Goal: Find specific page/section: Find specific page/section

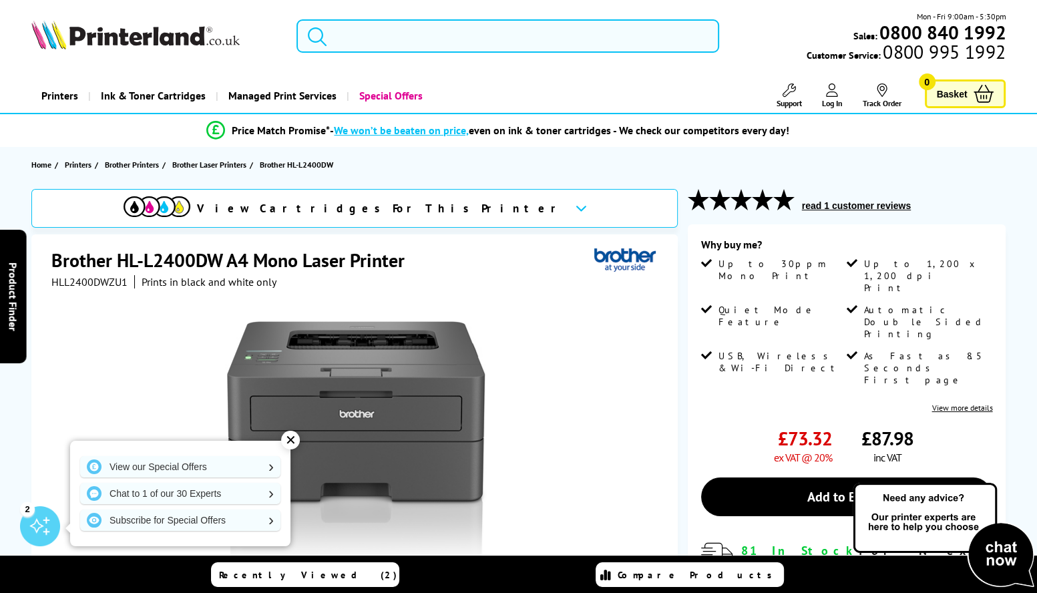
click at [522, 51] on input "search" at bounding box center [507, 35] width 423 height 33
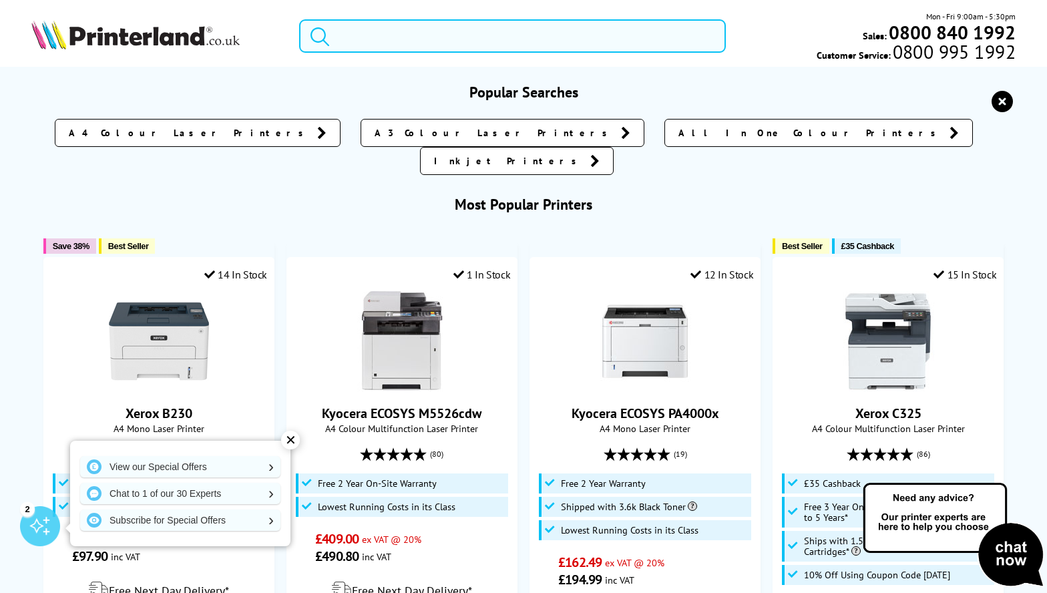
paste input "Brother HL-L2400DW"
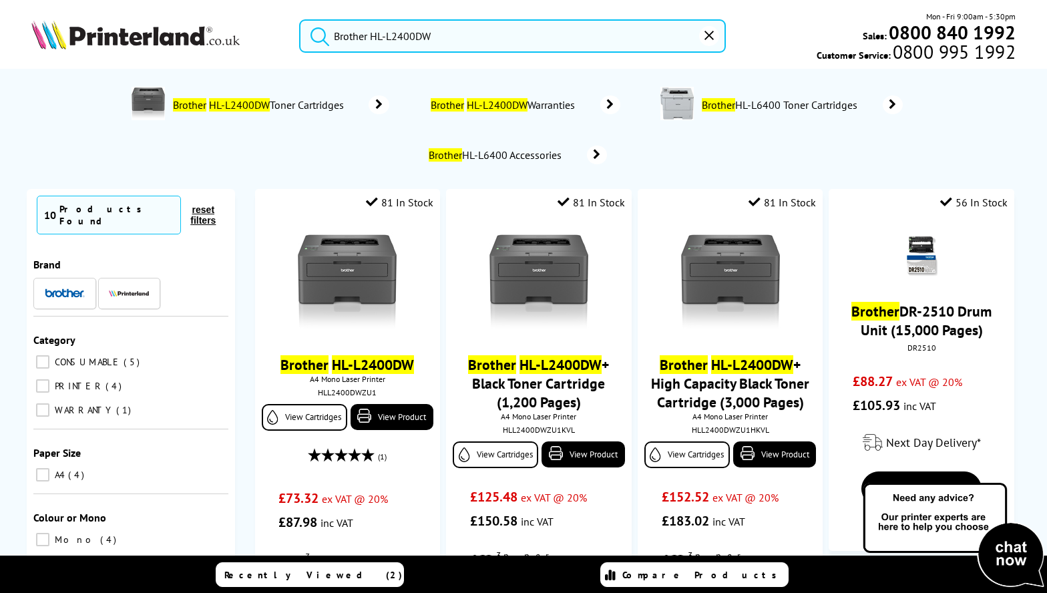
drag, startPoint x: 452, startPoint y: 33, endPoint x: 179, endPoint y: 39, distance: 273.1
click at [190, 39] on div "Brother HL-L2400DW Mon - Fri 9:00am - 5:30pm Sales: 0800 840 1992 Customer Serv…" at bounding box center [523, 39] width 1047 height 59
paste input "HL-L2350"
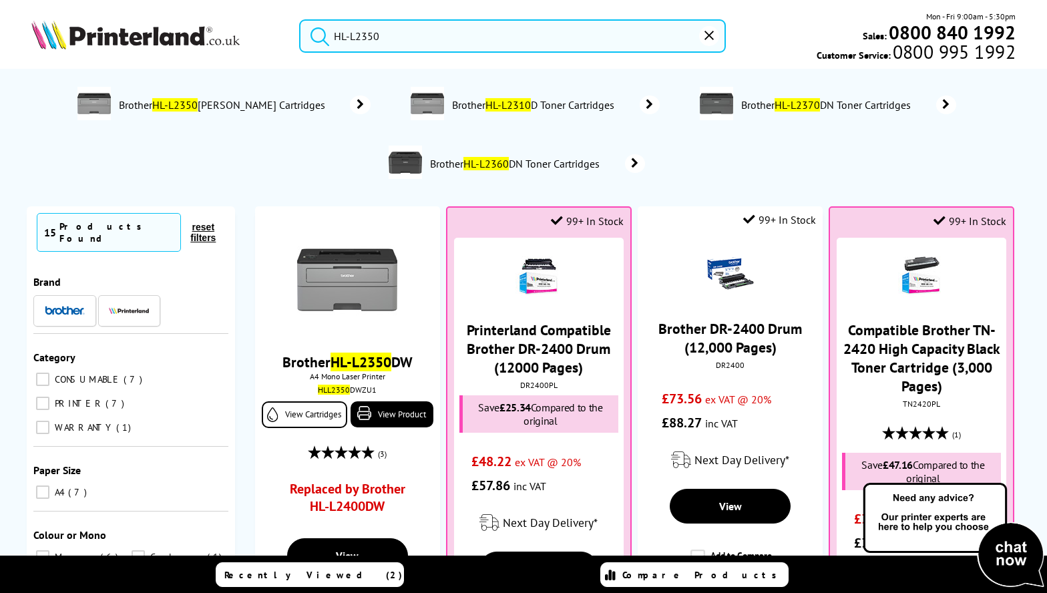
type input "HL-L2350"
click at [300, 19] on button "submit" at bounding box center [316, 33] width 33 height 29
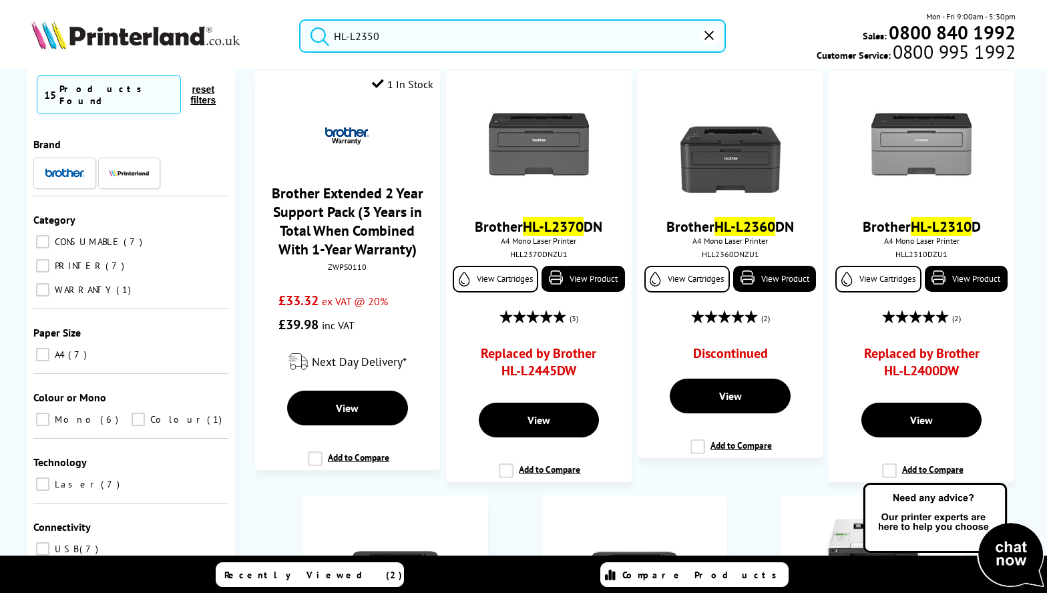
scroll to position [1068, 0]
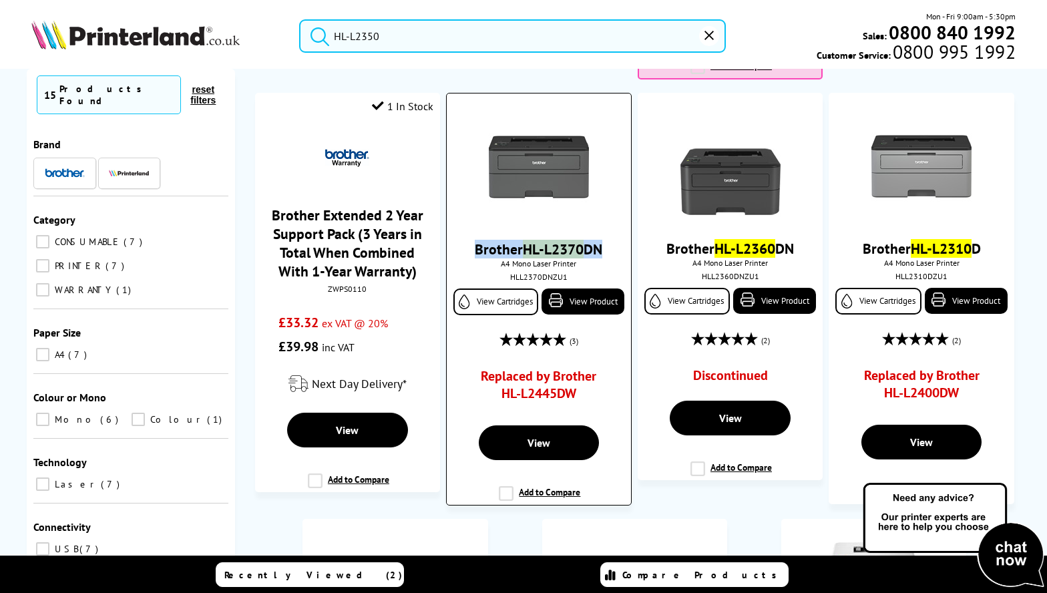
drag, startPoint x: 607, startPoint y: 248, endPoint x: 467, endPoint y: 258, distance: 140.5
click at [467, 258] on span "Brother HL-L2370 DN" at bounding box center [539, 249] width 164 height 19
